Goal: Find specific page/section: Find specific page/section

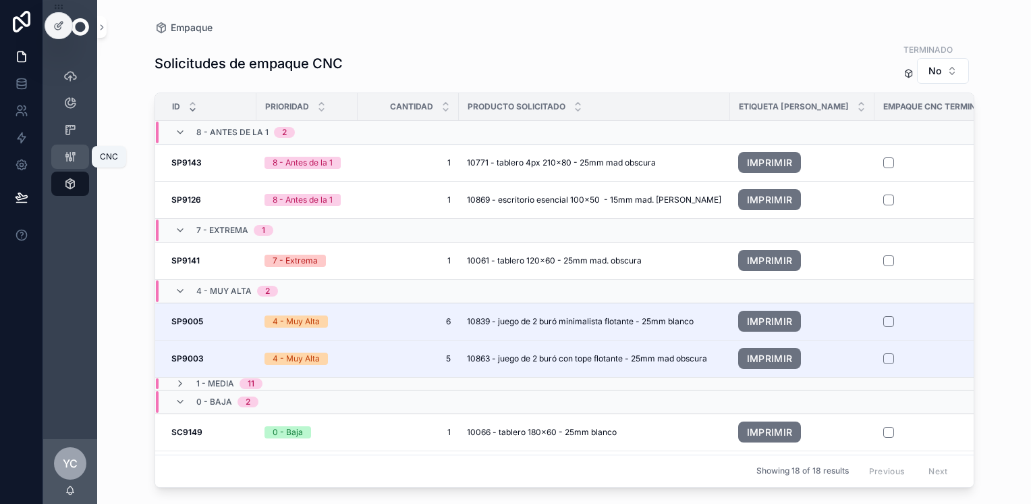
click at [68, 155] on icon "scrollable content" at bounding box center [69, 156] width 13 height 13
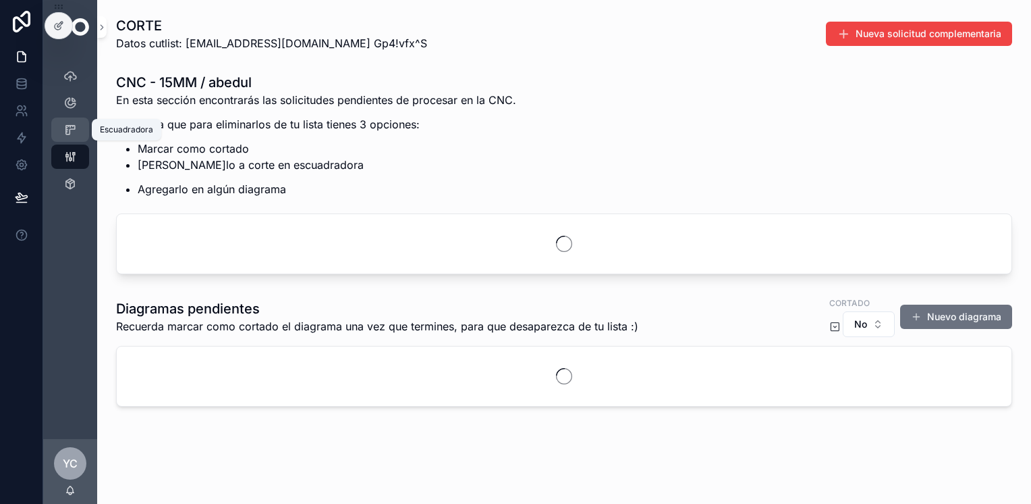
click at [76, 132] on icon "scrollable content" at bounding box center [69, 129] width 13 height 13
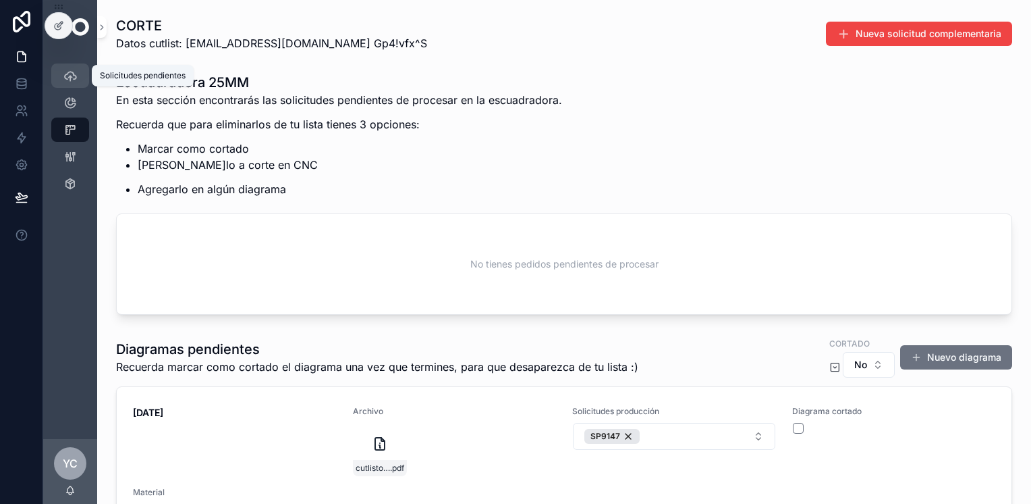
click at [73, 78] on icon "scrollable content" at bounding box center [69, 75] width 13 height 13
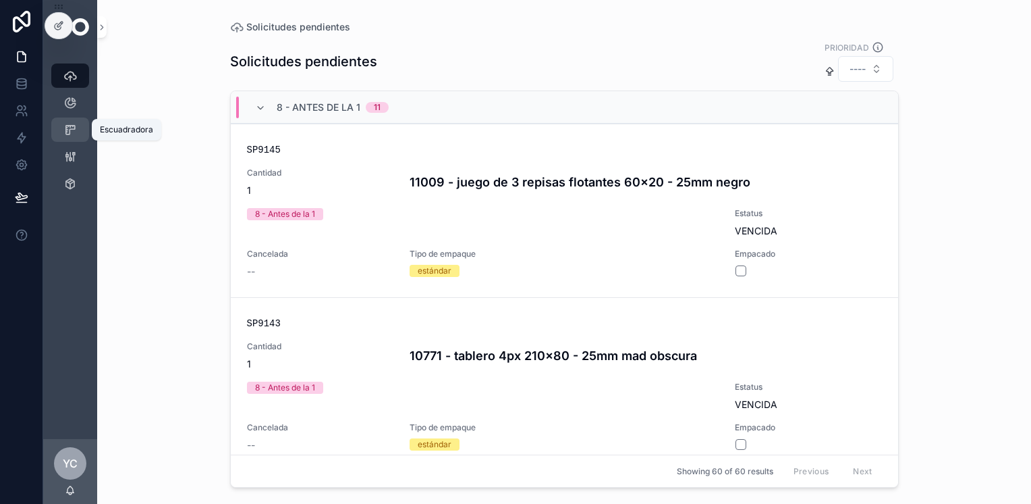
click at [57, 134] on link "Escuadradora" at bounding box center [70, 129] width 38 height 24
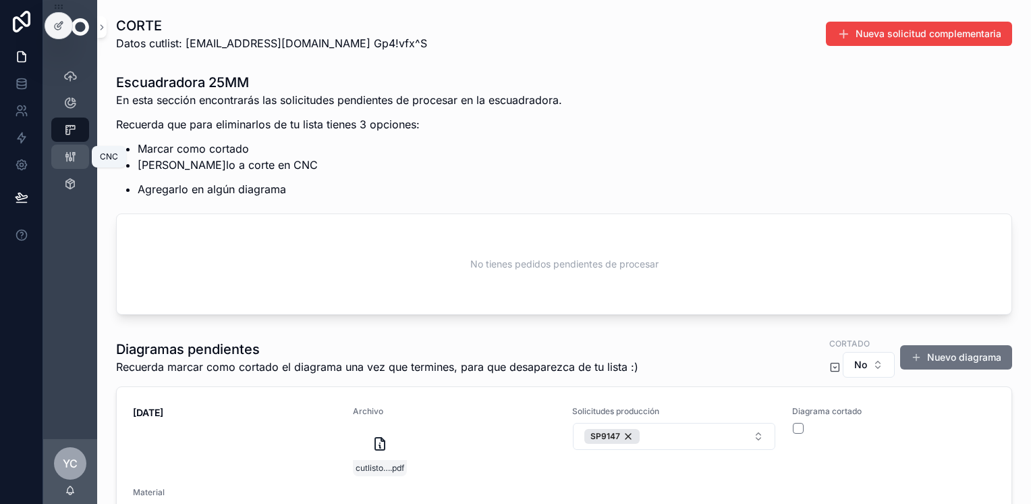
click at [70, 165] on div "CNC" at bounding box center [70, 157] width 22 height 22
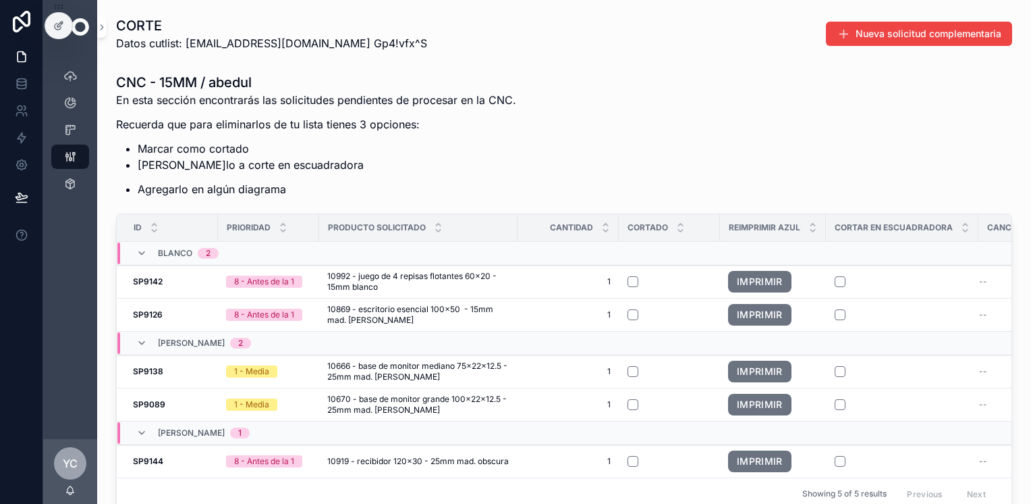
click at [740, 491] on div "Showing 5 of 5 results Previous Next" at bounding box center [564, 493] width 895 height 32
click at [74, 72] on icon "scrollable content" at bounding box center [69, 75] width 13 height 13
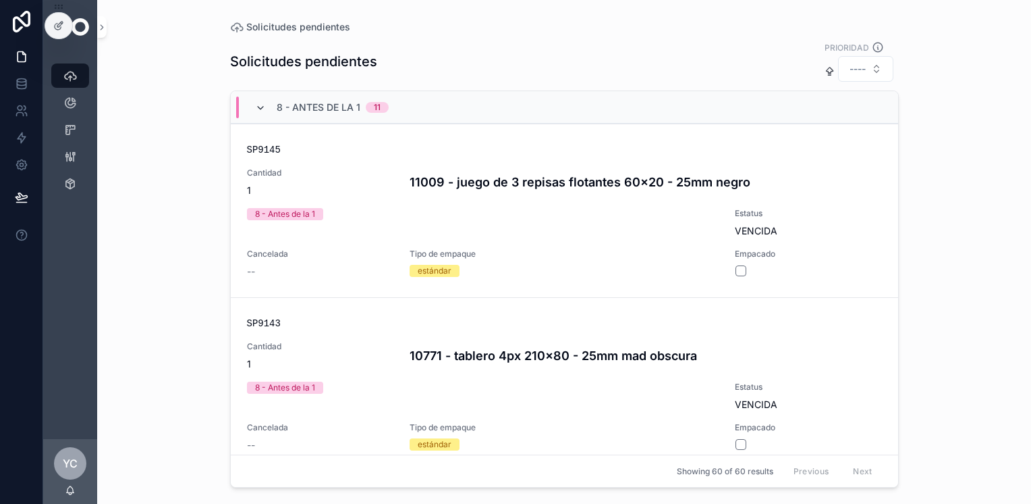
click at [264, 105] on icon "scrollable content" at bounding box center [260, 108] width 11 height 11
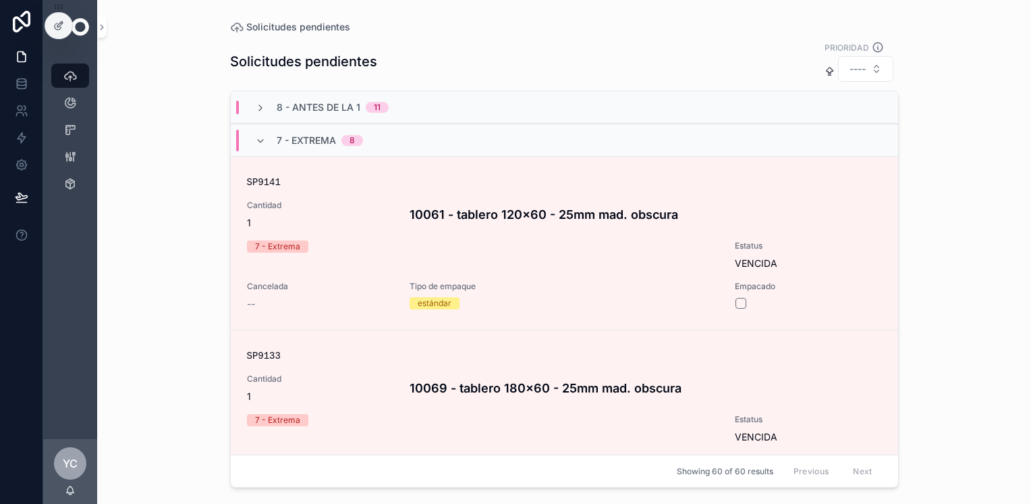
click at [250, 138] on div "7 - Extrema 8" at bounding box center [309, 141] width 140 height 22
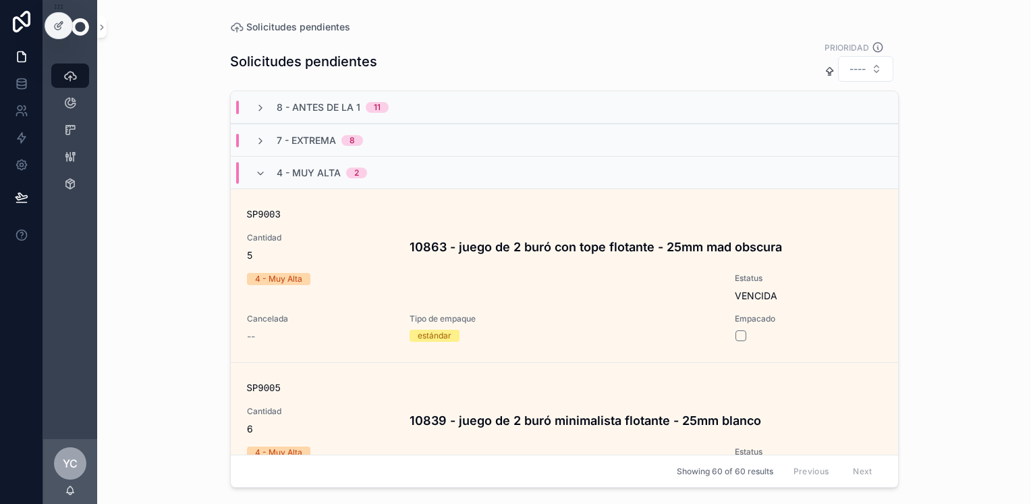
click at [251, 171] on div "4 - Muy Alta 2" at bounding box center [311, 173] width 144 height 22
